Goal: Task Accomplishment & Management: Manage account settings

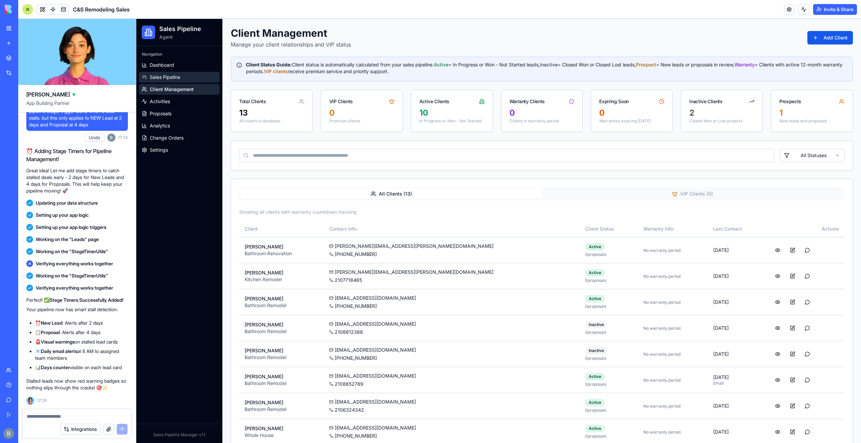
click at [194, 78] on link "Sales Pipeline" at bounding box center [179, 77] width 81 height 11
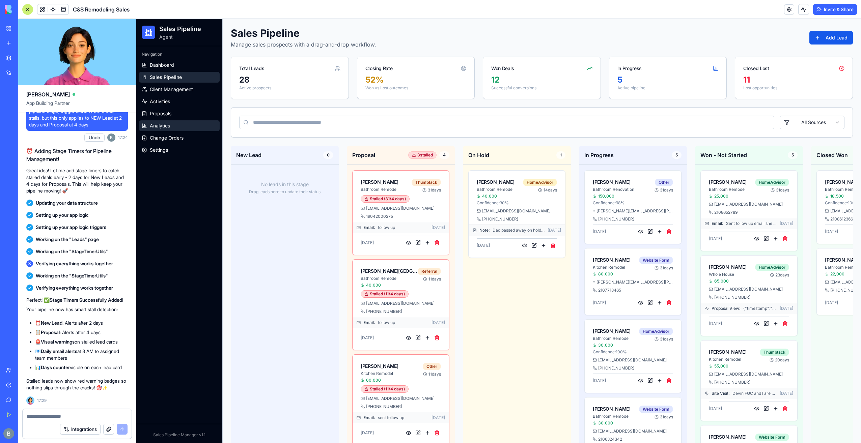
click at [200, 127] on link "Analytics" at bounding box center [179, 125] width 81 height 11
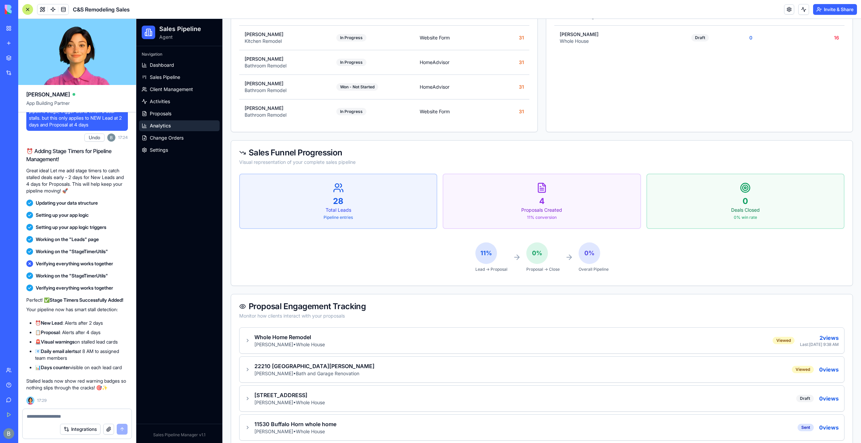
scroll to position [788, 0]
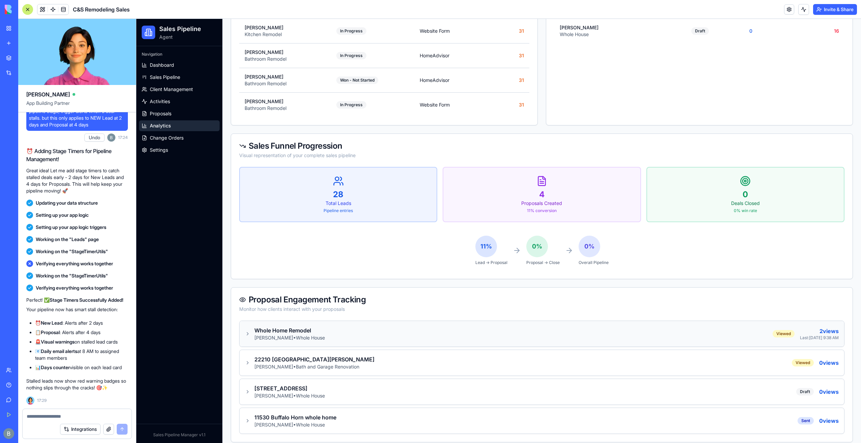
click at [319, 327] on div "Whole Home Remodel [PERSON_NAME] • Whole House Viewed 2 views Last: [DATE] 9:38…" at bounding box center [542, 334] width 594 height 15
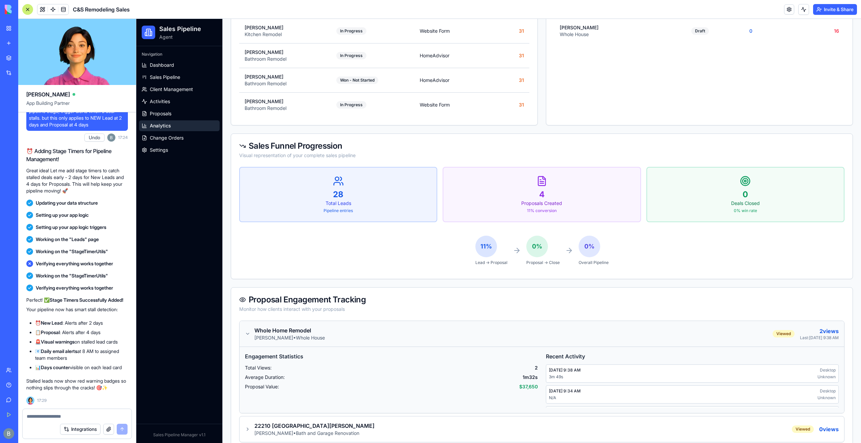
click at [319, 327] on div "Whole Home Remodel [PERSON_NAME] • Whole House Viewed 2 views Last: [DATE] 9:38…" at bounding box center [542, 334] width 594 height 15
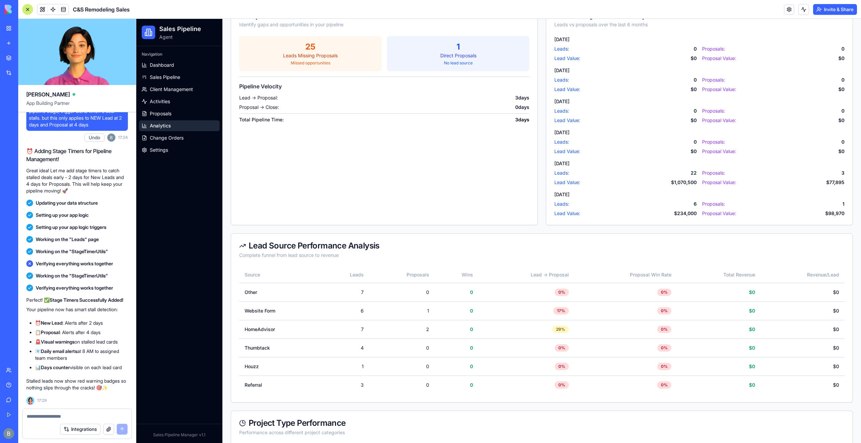
scroll to position [0, 0]
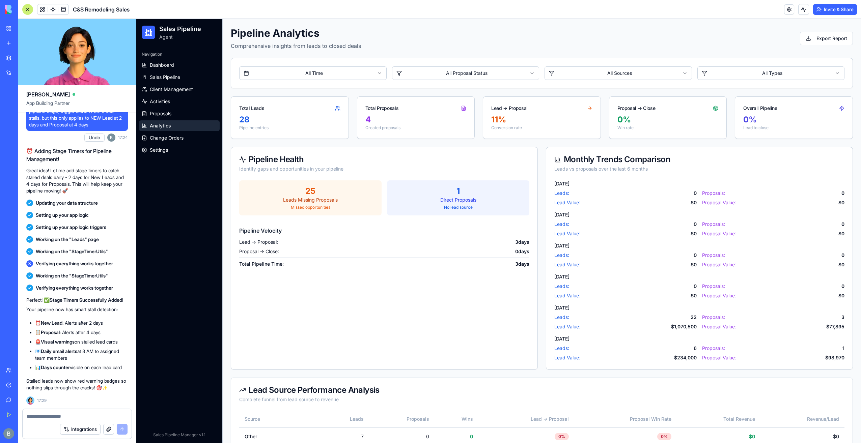
click at [76, 416] on textarea at bounding box center [77, 416] width 101 height 7
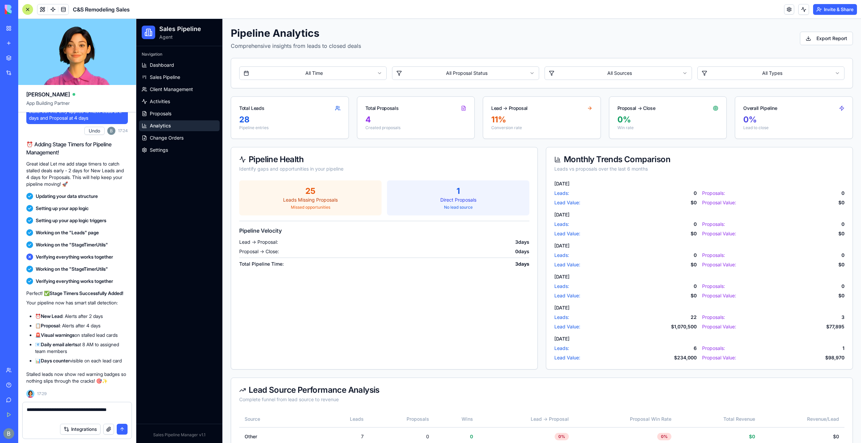
type textarea "**********"
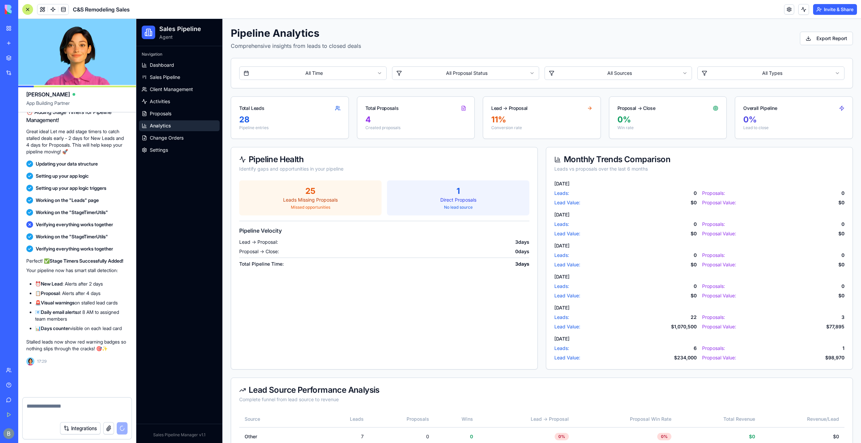
scroll to position [66277, 0]
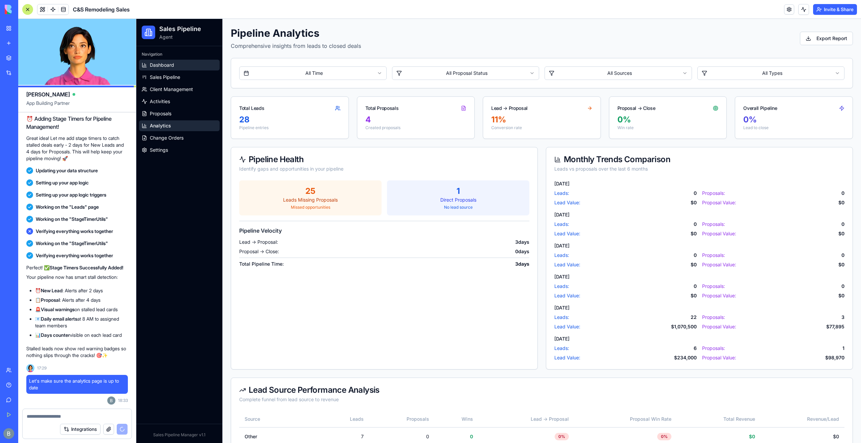
click at [192, 65] on link "Dashboard" at bounding box center [179, 65] width 81 height 11
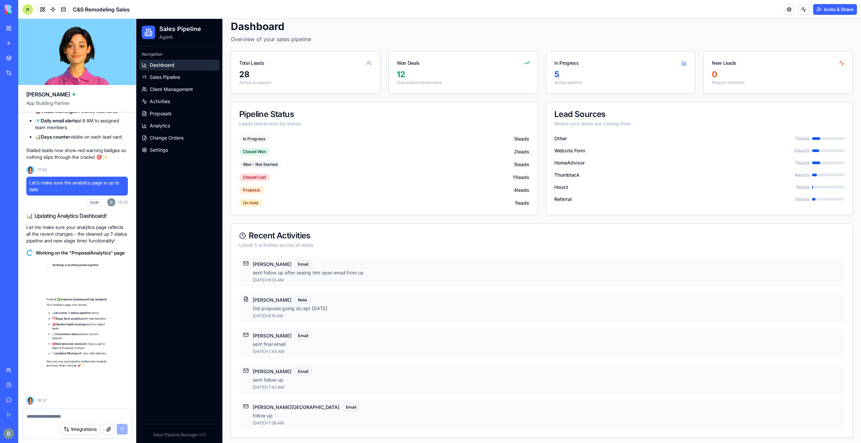
scroll to position [66509, 0]
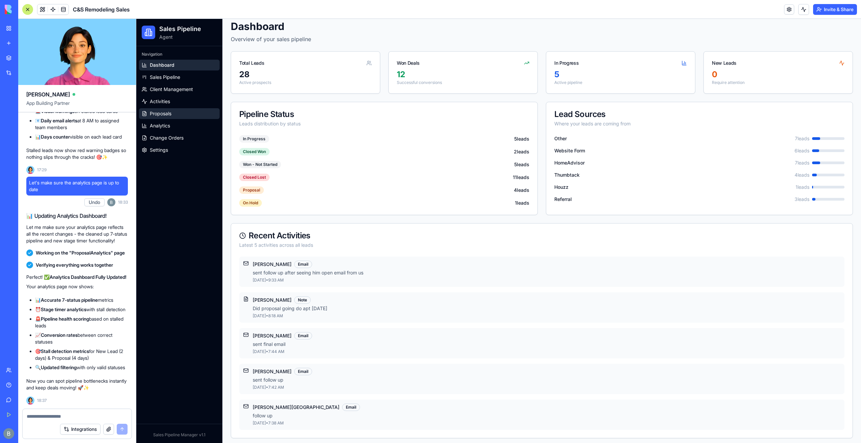
click at [190, 115] on link "Proposals" at bounding box center [179, 113] width 81 height 11
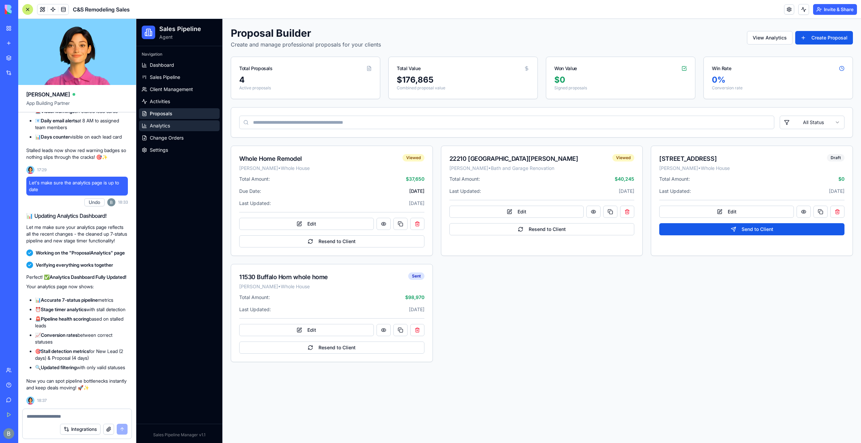
click at [176, 130] on link "Analytics" at bounding box center [179, 125] width 81 height 11
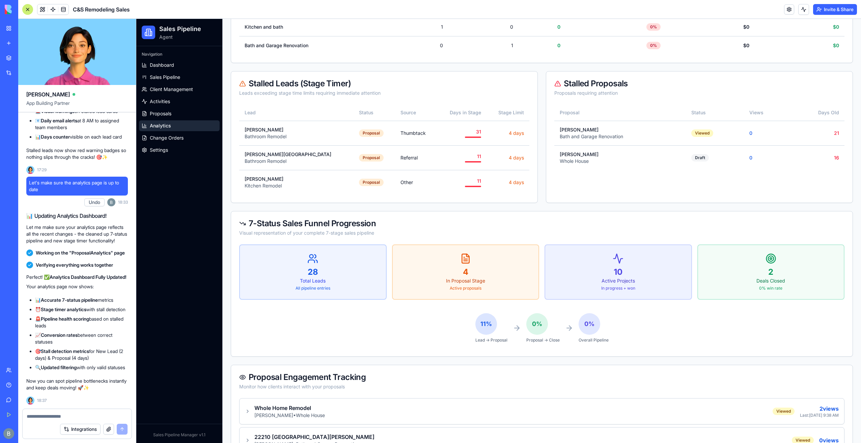
scroll to position [969, 0]
